Goal: Task Accomplishment & Management: Manage account settings

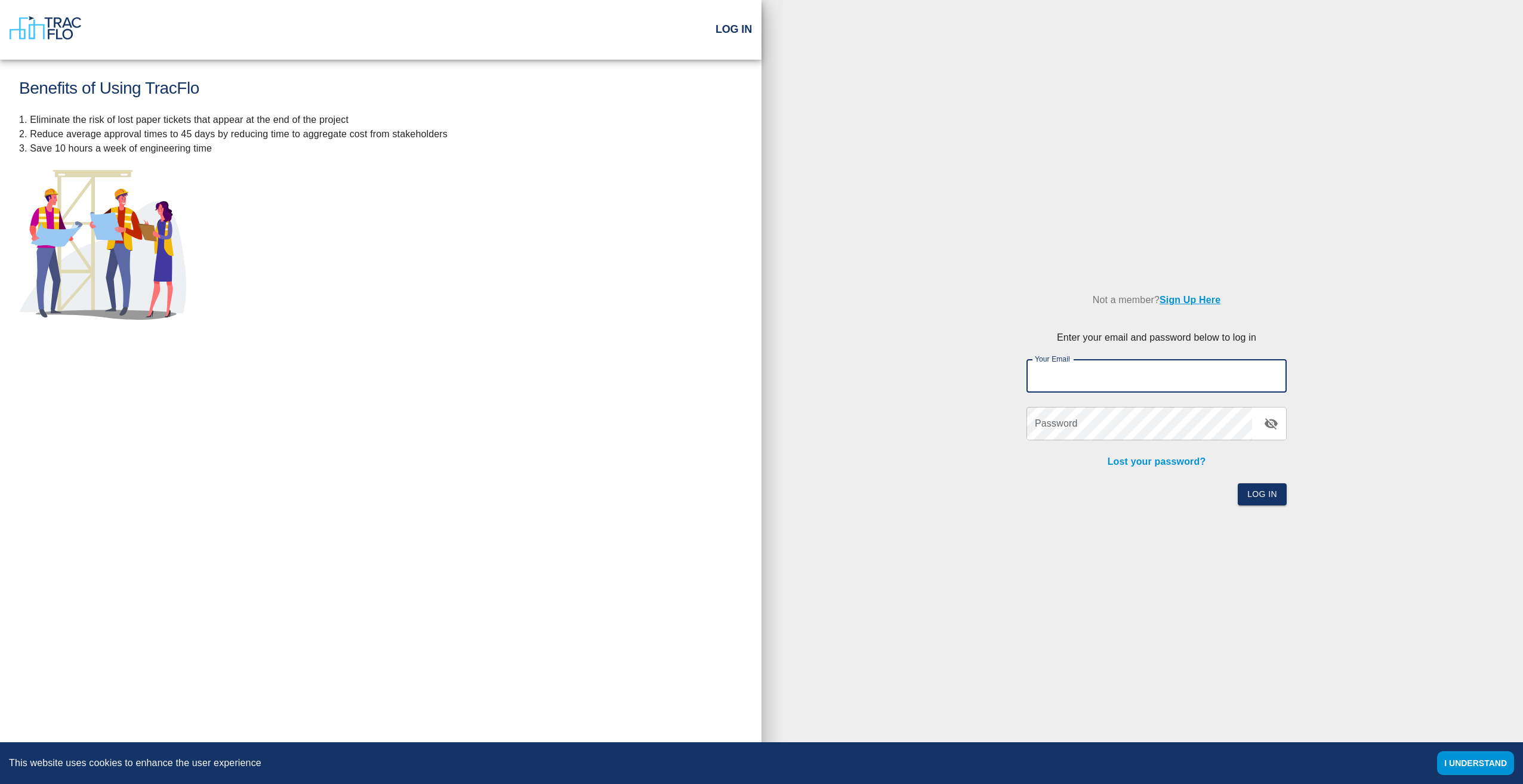
click at [1049, 375] on input "Your Email" at bounding box center [1156, 376] width 260 height 33
click at [1142, 138] on div "Not a member? Sign Up Here Enter your email and password below to log in Your E…" at bounding box center [1142, 392] width 762 height 784
click at [1142, 380] on input "[PERSON_NAME]." at bounding box center [1156, 376] width 260 height 33
type input "[PERSON_NAME][EMAIL_ADDRESS][DOMAIN_NAME]"
click at [1142, 501] on button "Log In" at bounding box center [1262, 494] width 49 height 22
